Goal: Task Accomplishment & Management: Use online tool/utility

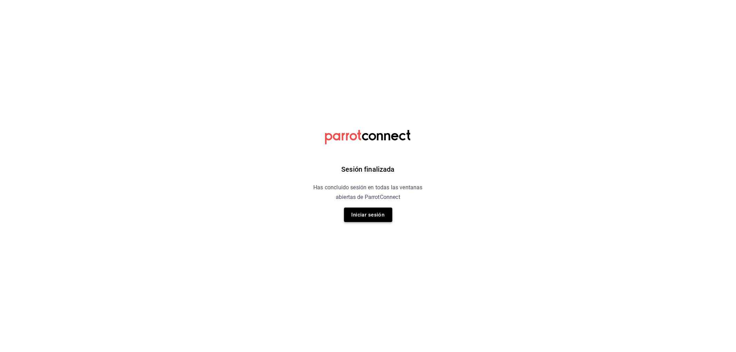
click at [377, 213] on button "Iniciar sesión" at bounding box center [368, 215] width 48 height 14
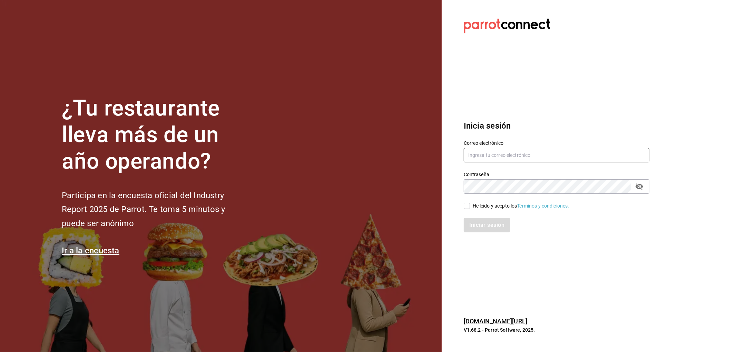
click at [539, 160] on input "text" at bounding box center [557, 155] width 186 height 14
type input "[EMAIL_ADDRESS][DOMAIN_NAME]"
click at [479, 206] on div "He leído y acepto los Términos y condiciones." at bounding box center [521, 206] width 97 height 7
click at [470, 206] on input "He leído y acepto los Términos y condiciones." at bounding box center [467, 206] width 6 height 6
checkbox input "true"
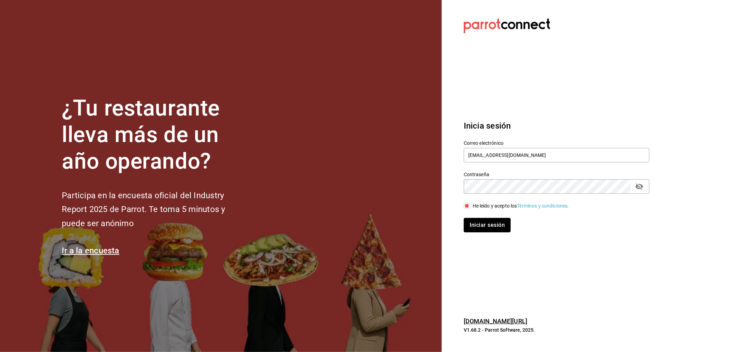
click at [499, 234] on div "Inicia sesión Correo electrónico [EMAIL_ADDRESS][DOMAIN_NAME] Contraseña Contra…" at bounding box center [557, 175] width 186 height 129
click at [493, 228] on button "Iniciar sesión" at bounding box center [487, 225] width 47 height 14
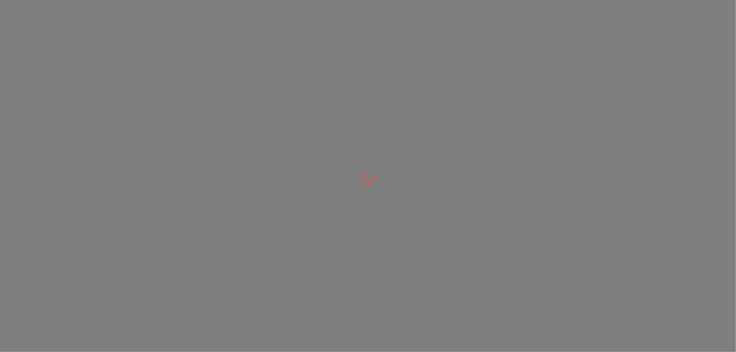
drag, startPoint x: 0, startPoint y: 0, endPoint x: 374, endPoint y: 167, distance: 409.4
click at [374, 167] on div at bounding box center [368, 176] width 736 height 352
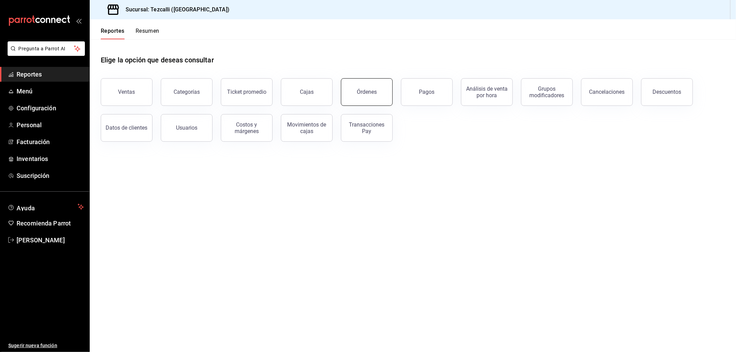
click at [356, 99] on button "Órdenes" at bounding box center [367, 92] width 52 height 28
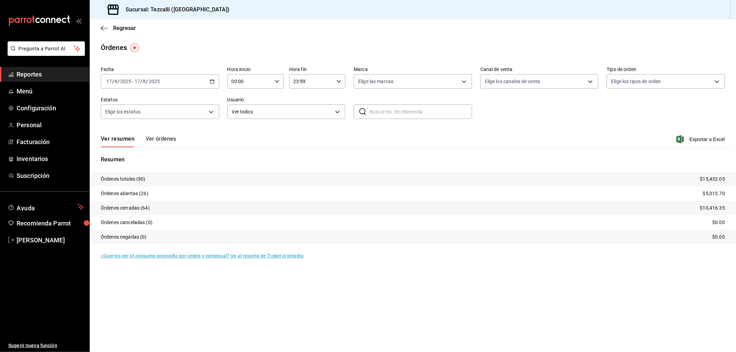
click at [203, 79] on div "2025-08-17 17 / 8 / 2025 - 2025-08-17 17 / 8 / 2025" at bounding box center [160, 81] width 118 height 14
click at [114, 102] on span "Hoy" at bounding box center [133, 102] width 53 height 7
